Goal: Complete application form

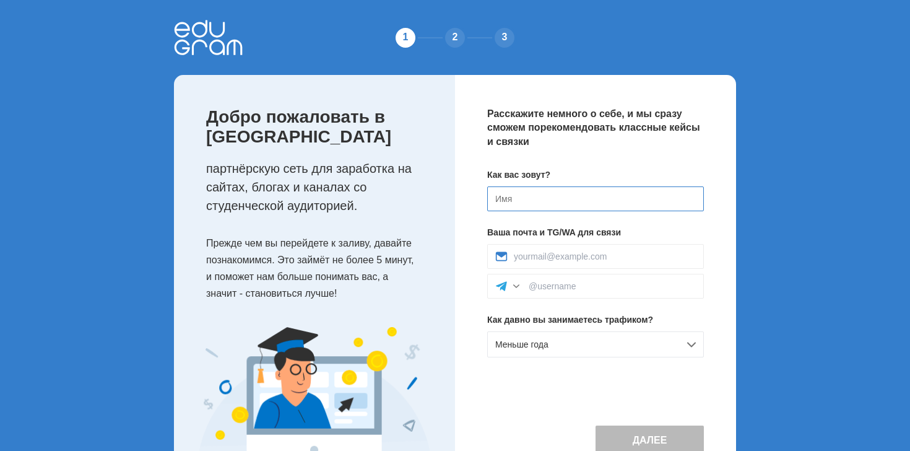
click at [523, 199] on input at bounding box center [595, 198] width 217 height 25
type input "n"
type input "d"
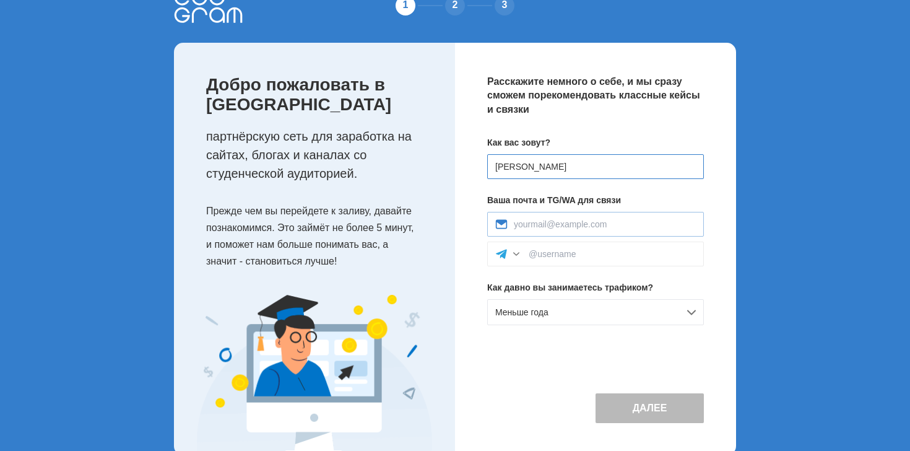
scroll to position [37, 0]
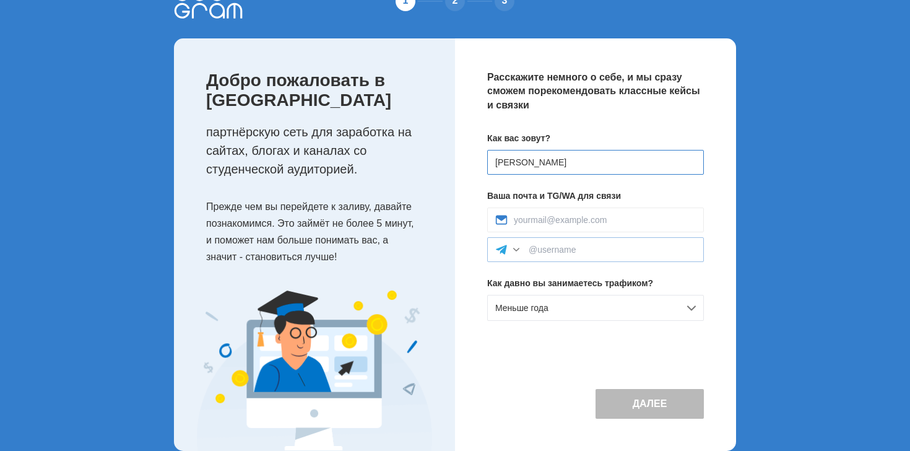
type input "[PERSON_NAME]"
click at [511, 251] on div at bounding box center [516, 249] width 12 height 12
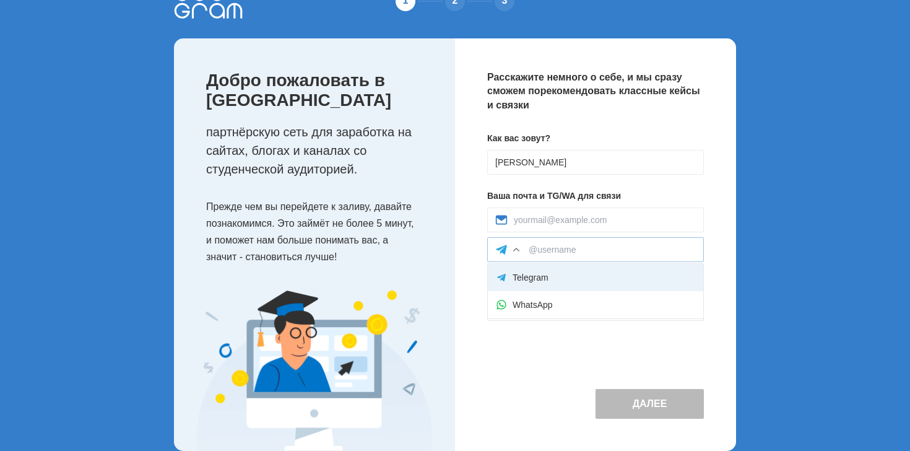
click at [535, 274] on div "Telegram" at bounding box center [595, 277] width 215 height 27
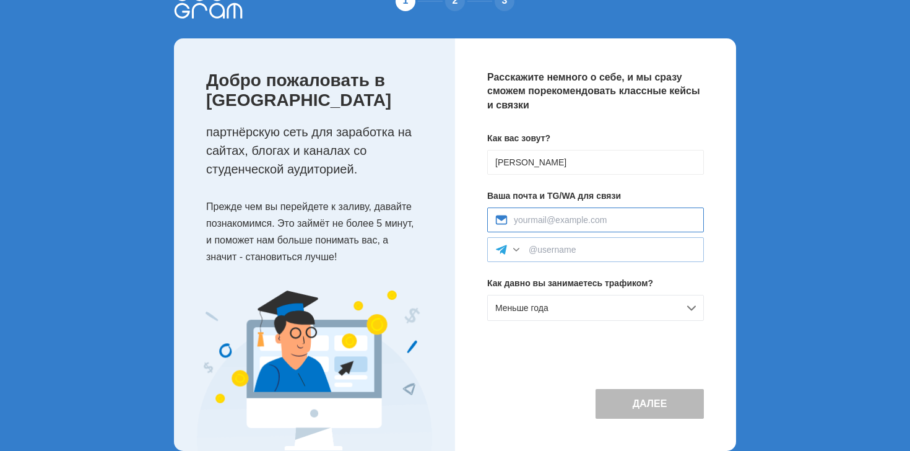
click at [555, 217] on input at bounding box center [605, 220] width 182 height 10
type input "[EMAIL_ADDRESS][DOMAIN_NAME]"
click at [565, 308] on div "Меньше года" at bounding box center [595, 308] width 217 height 26
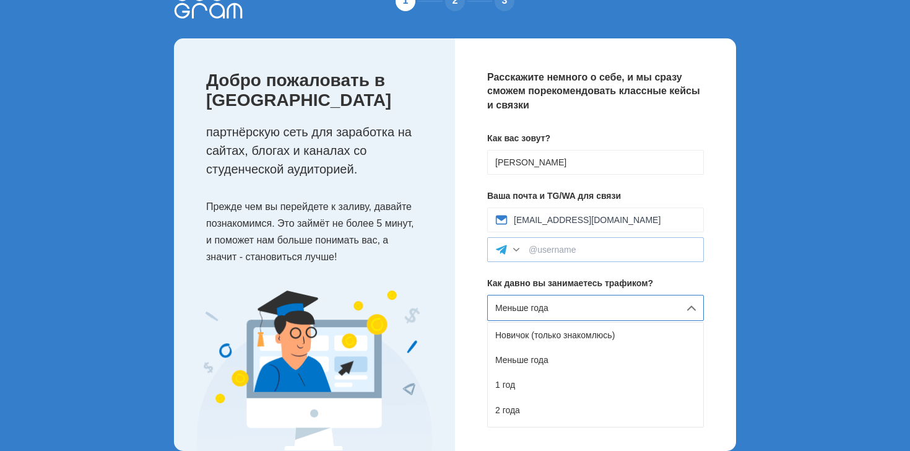
click at [565, 308] on div "Меньше года" at bounding box center [595, 308] width 217 height 26
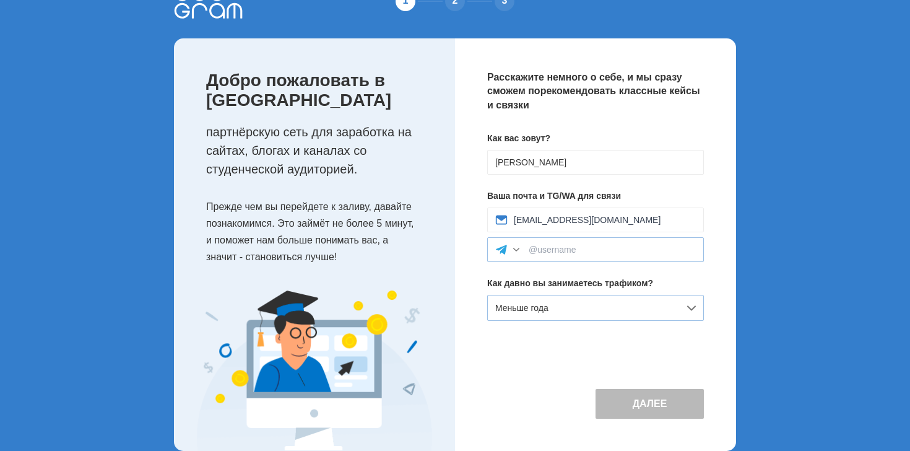
click at [565, 308] on div "Меньше года" at bounding box center [595, 308] width 217 height 26
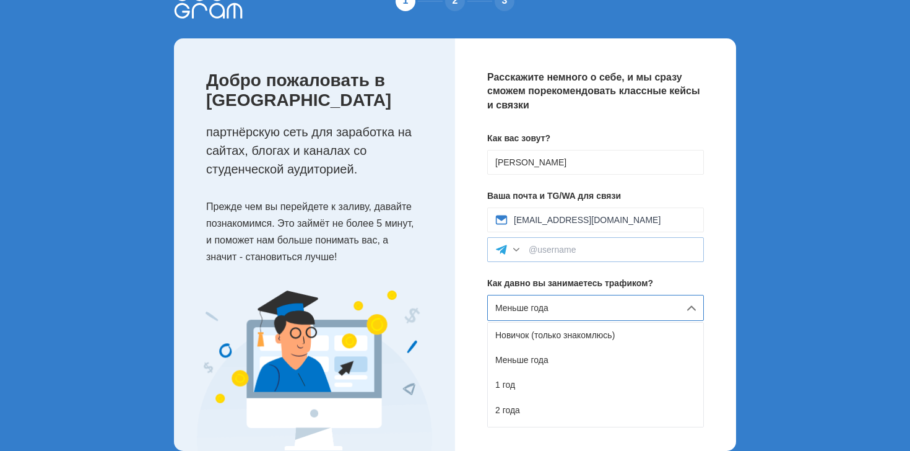
click at [600, 255] on div at bounding box center [595, 249] width 217 height 25
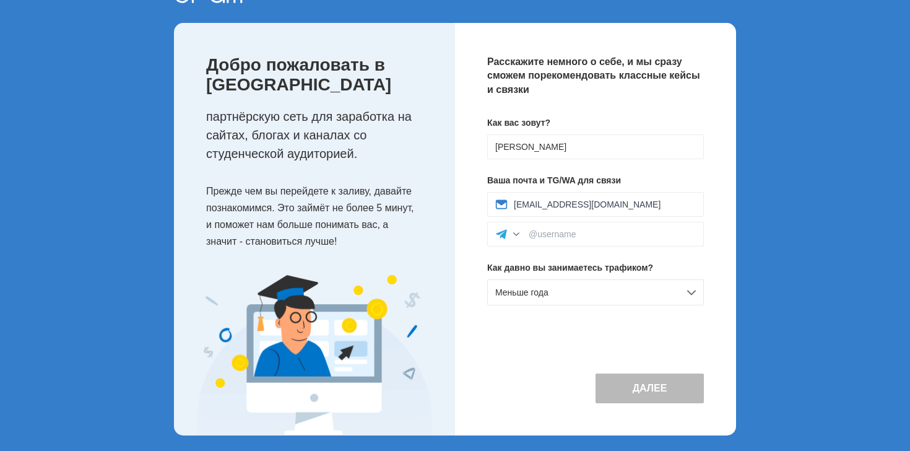
scroll to position [53, 0]
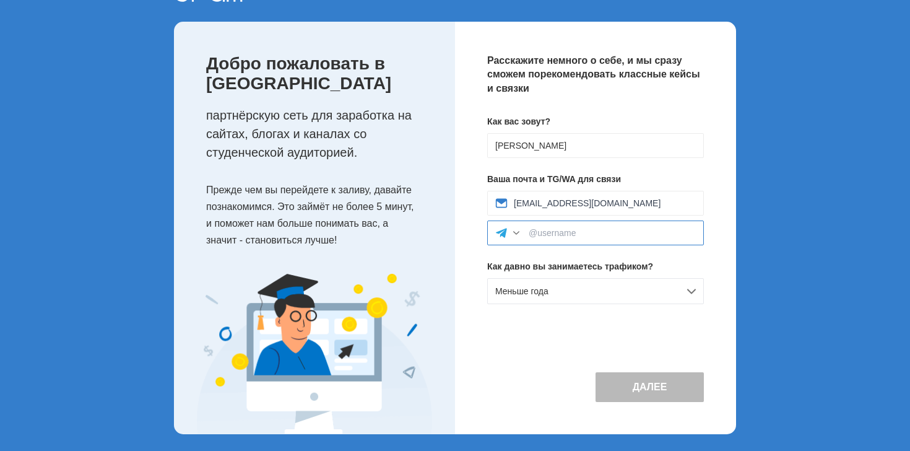
click at [553, 230] on input at bounding box center [612, 233] width 167 height 10
paste input "d5672oi"
type input "d5672oi"
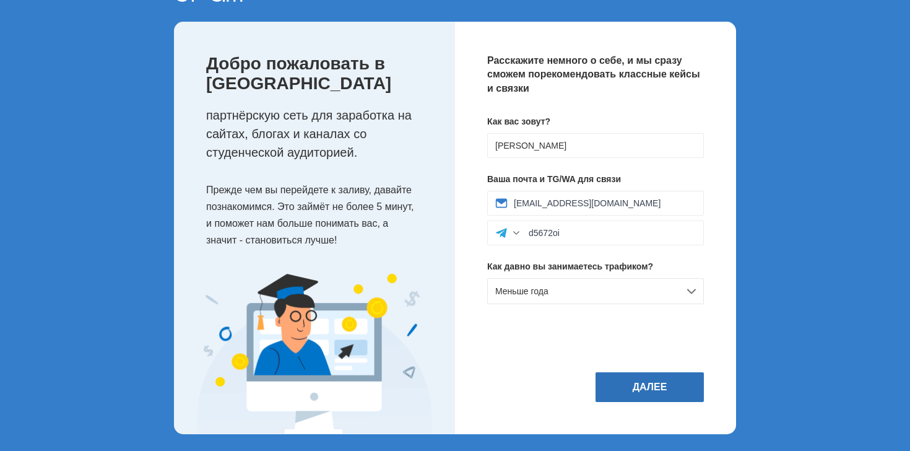
click at [635, 390] on button "Далее" at bounding box center [650, 387] width 108 height 30
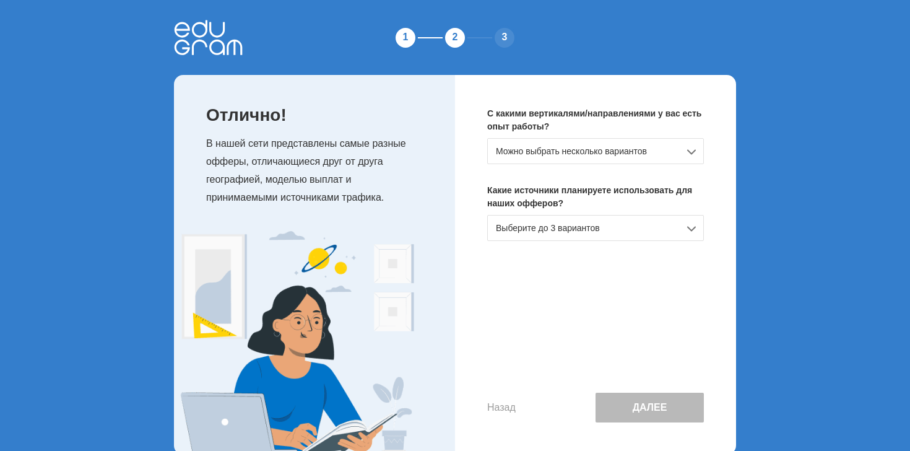
click at [626, 159] on div "Можно выбрать несколько вариантов" at bounding box center [595, 151] width 217 height 26
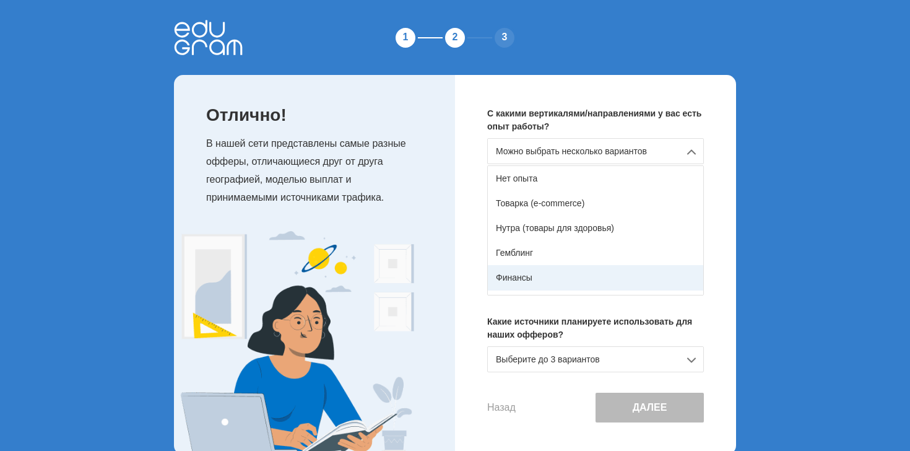
click at [576, 269] on div "Финансы" at bounding box center [595, 277] width 215 height 25
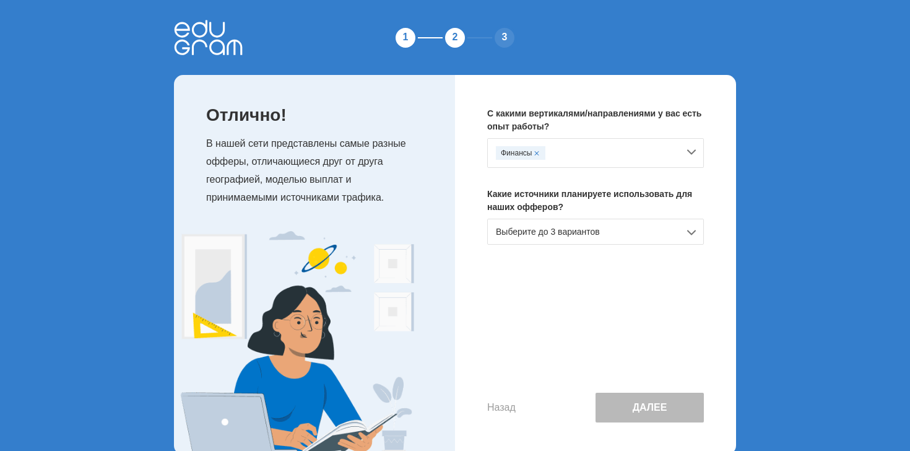
click at [606, 233] on div "Выберите до 3 вариантов" at bounding box center [595, 232] width 217 height 26
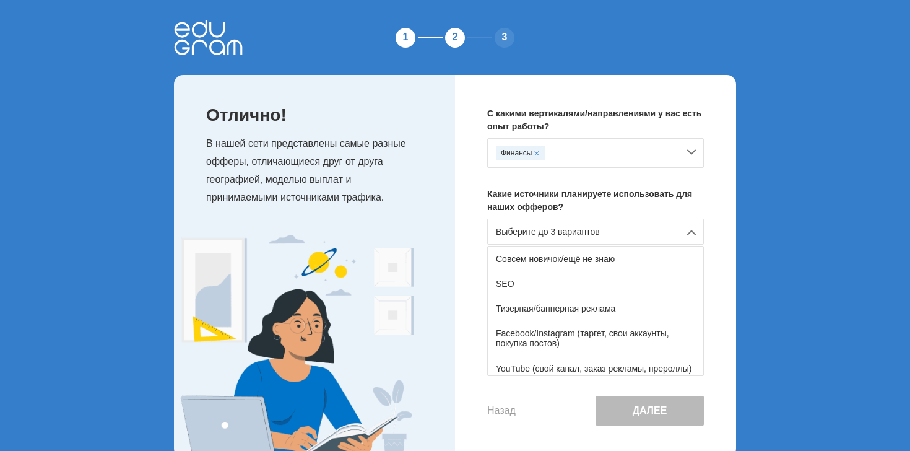
click at [606, 233] on div "Выберите до 3 вариантов" at bounding box center [595, 232] width 217 height 26
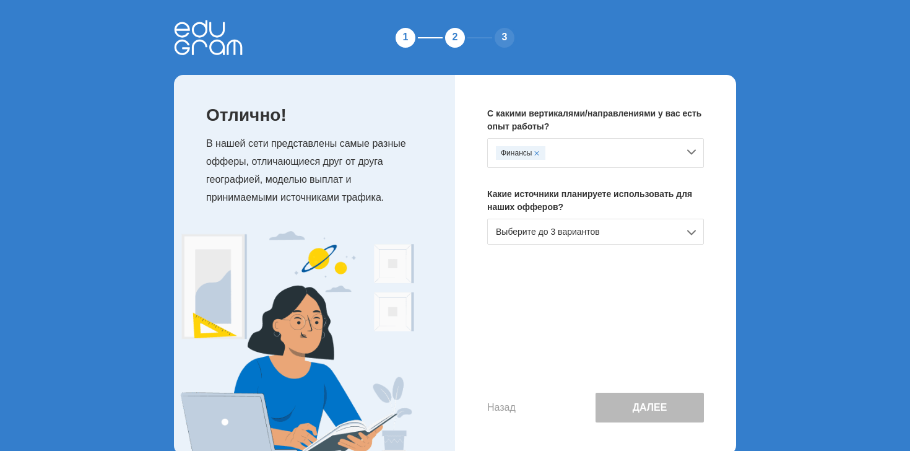
click at [606, 233] on div "Выберите до 3 вариантов" at bounding box center [595, 232] width 217 height 26
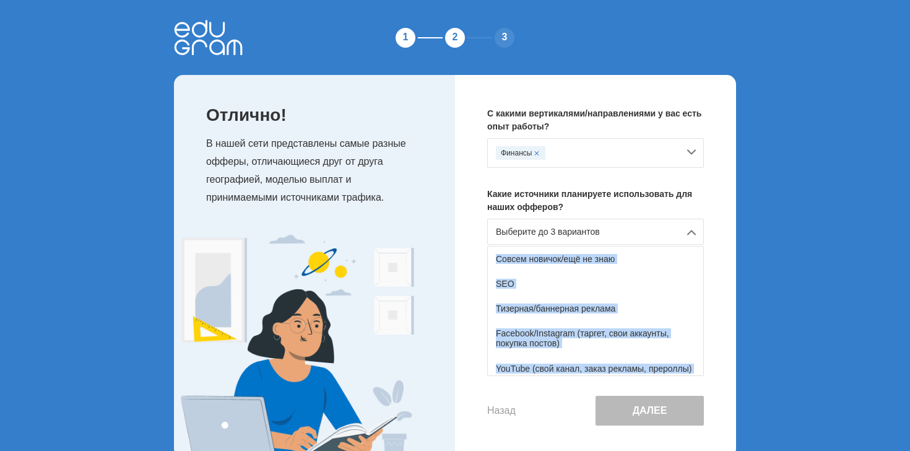
click at [606, 233] on div "Выберите до 3 вариантов" at bounding box center [595, 232] width 217 height 26
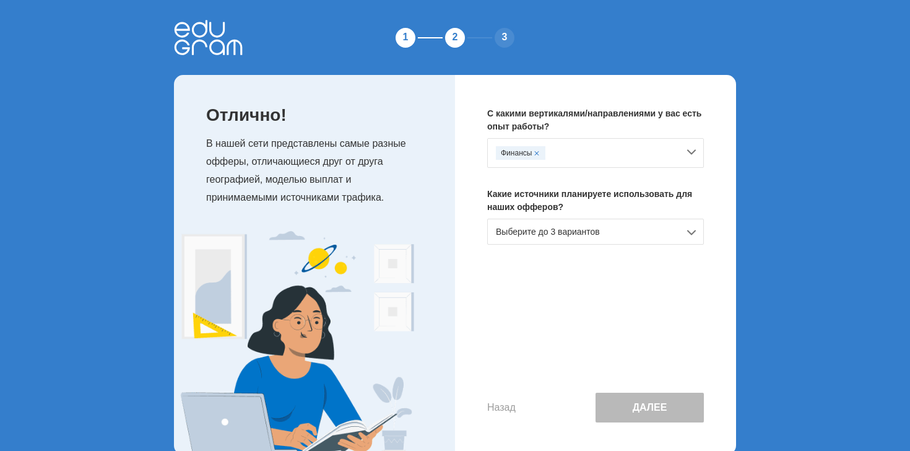
click at [616, 232] on div "Выберите до 3 вариантов" at bounding box center [595, 232] width 217 height 26
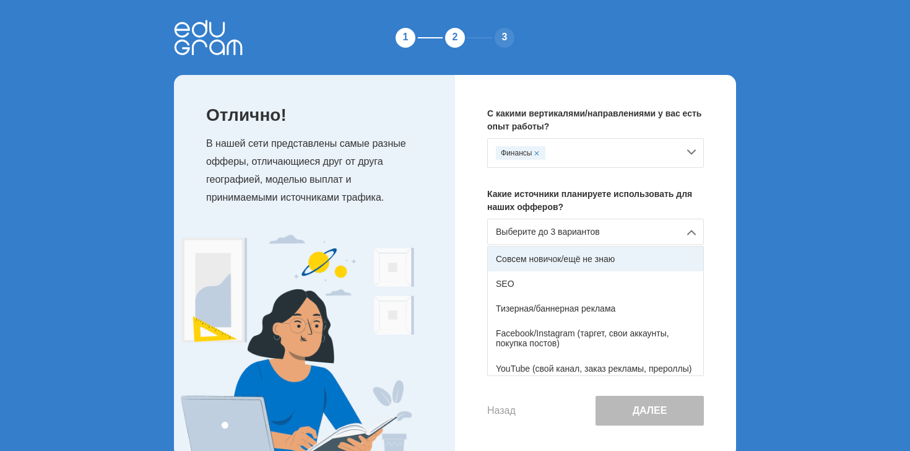
click at [581, 256] on div "Совсем новичок/ещё не знаю" at bounding box center [595, 258] width 215 height 25
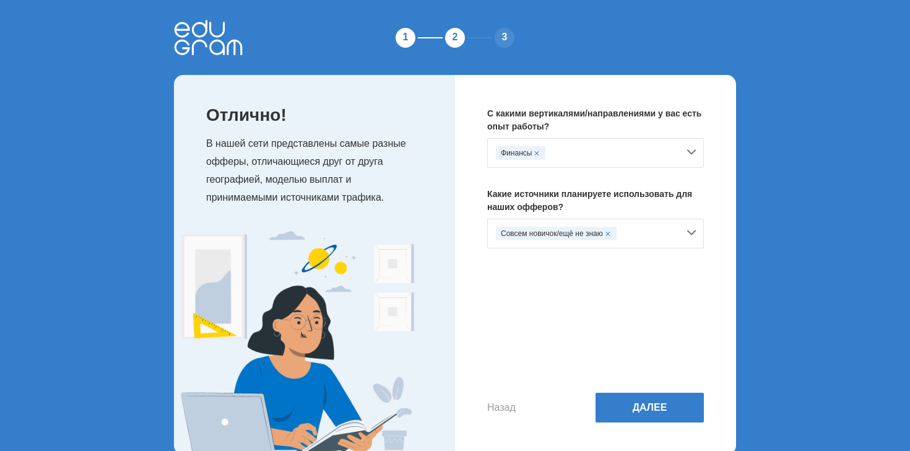
click at [623, 230] on div "Совсем новичок/ещё не знаю" at bounding box center [587, 234] width 183 height 14
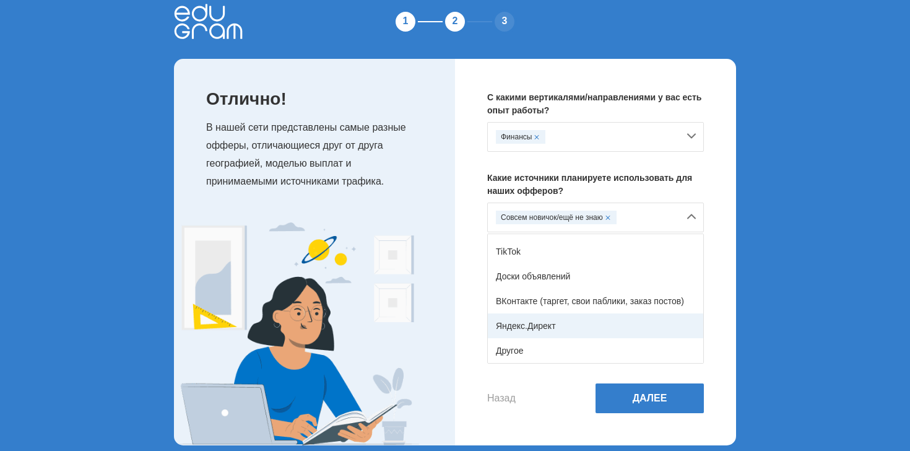
scroll to position [23, 0]
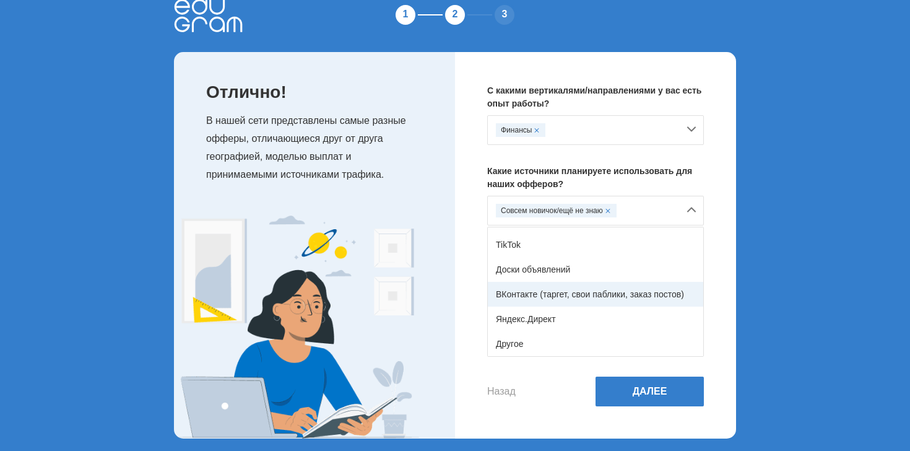
click at [572, 287] on div "ВКонтакте (таргет, свои паблики, заказ постов)" at bounding box center [595, 294] width 215 height 25
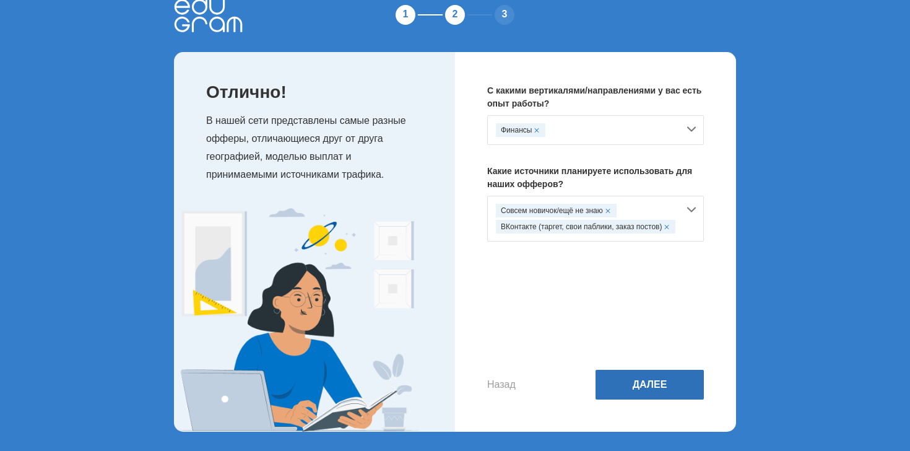
click at [652, 373] on button "Далее" at bounding box center [650, 385] width 108 height 30
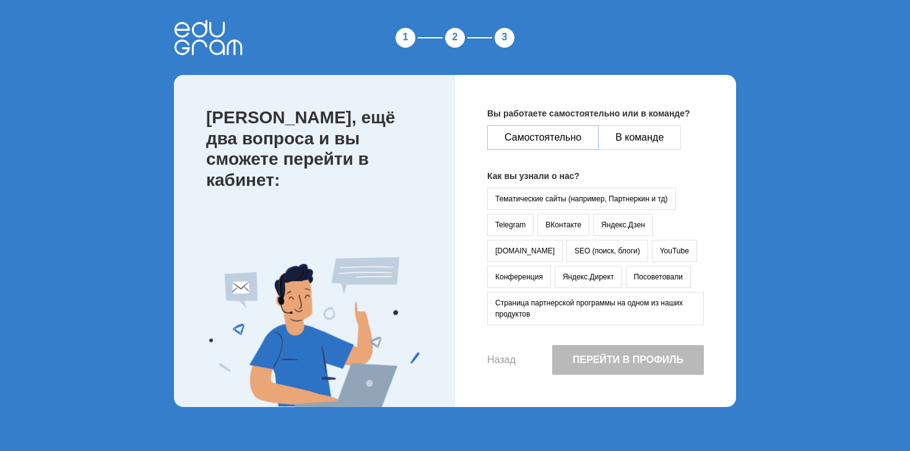
click at [570, 144] on button "Самостоятельно" at bounding box center [542, 137] width 111 height 25
click at [503, 226] on button "Telegram" at bounding box center [510, 225] width 46 height 22
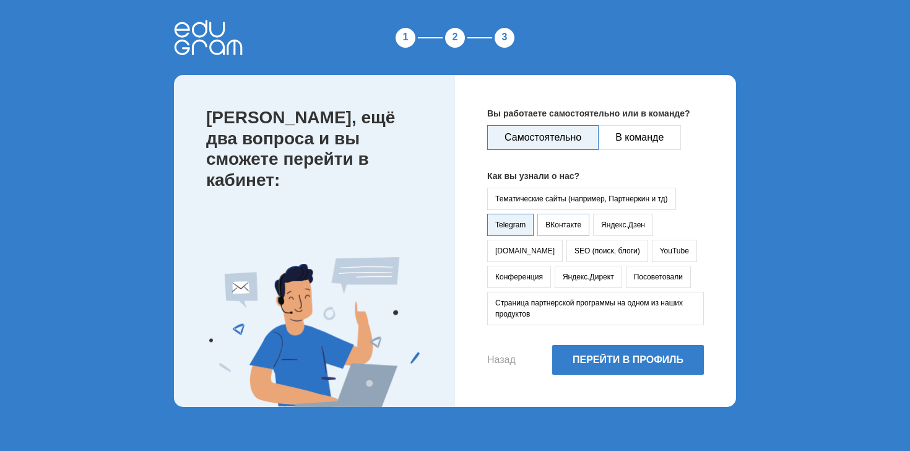
click at [546, 226] on button "ВКонтакте" at bounding box center [563, 225] width 52 height 22
click at [509, 223] on button "Telegram" at bounding box center [510, 225] width 46 height 22
click at [618, 365] on button "Перейти в профиль" at bounding box center [628, 360] width 152 height 30
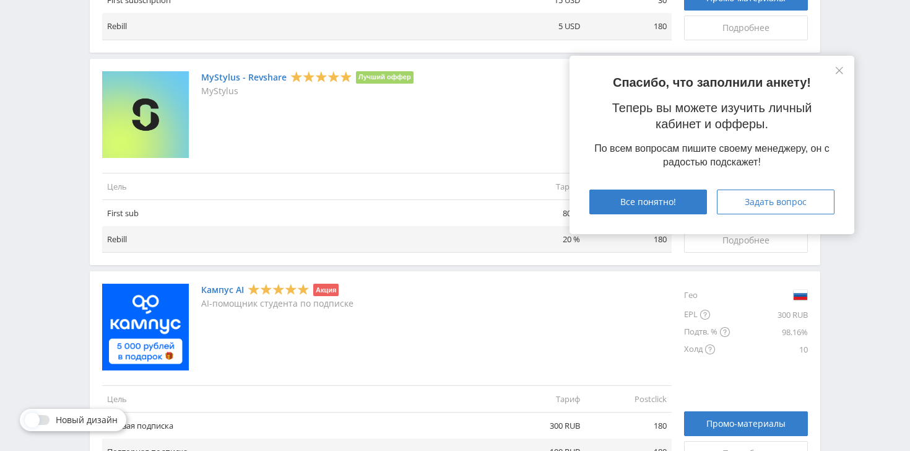
scroll to position [486, 0]
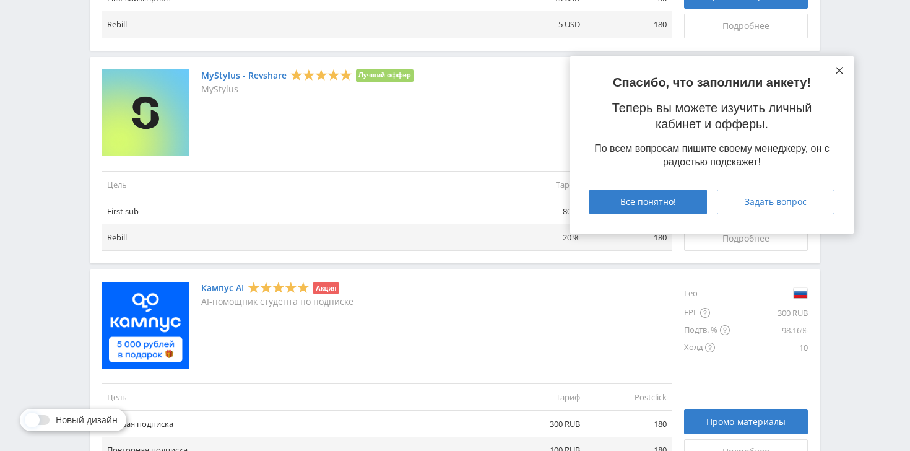
click at [838, 67] on icon at bounding box center [839, 70] width 7 height 7
click at [844, 68] on button at bounding box center [839, 71] width 10 height 10
click at [838, 71] on icon at bounding box center [839, 70] width 7 height 7
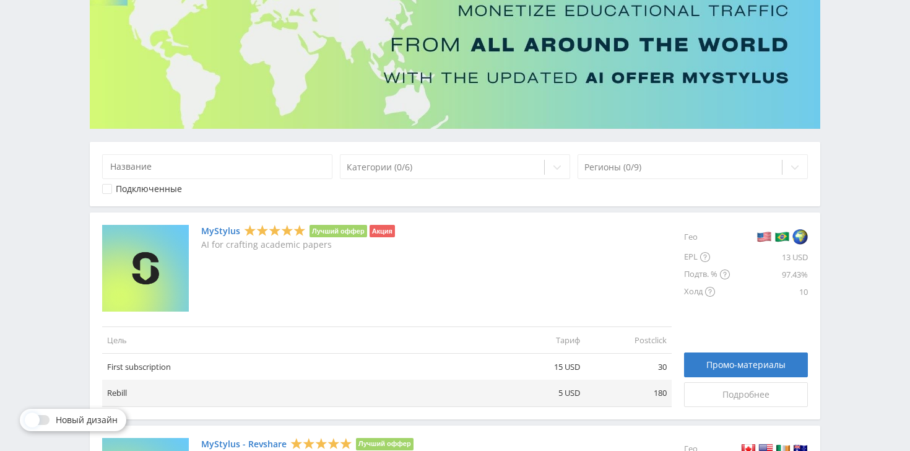
scroll to position [0, 0]
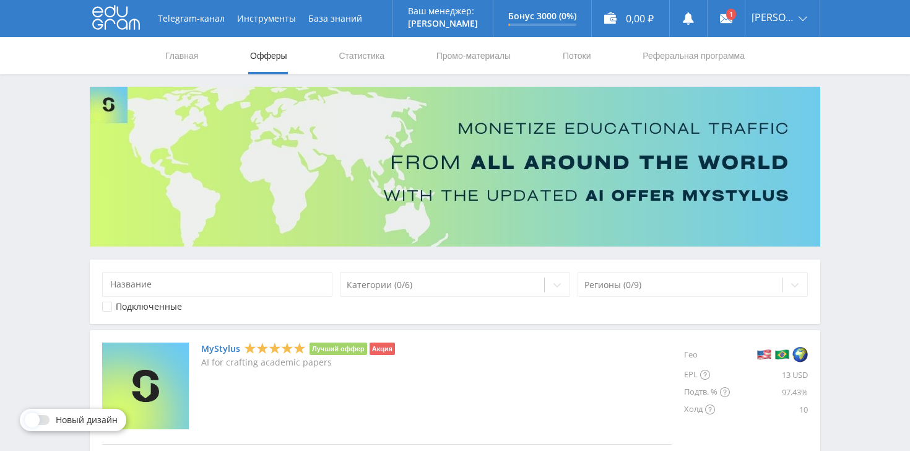
click at [277, 62] on link "Офферы" at bounding box center [269, 55] width 40 height 37
